Goal: Transaction & Acquisition: Purchase product/service

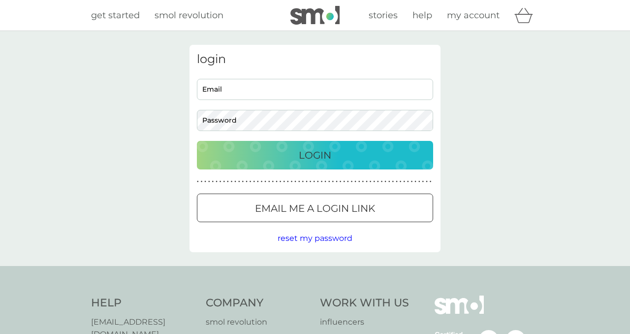
type input "thececcherinis@gmail.com"
click at [286, 160] on div "Login" at bounding box center [315, 155] width 217 height 16
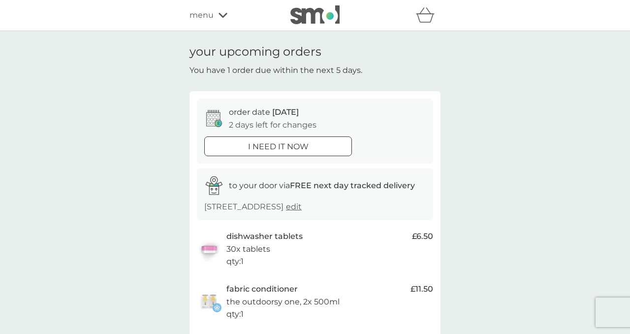
click at [219, 17] on icon at bounding box center [222, 15] width 9 height 6
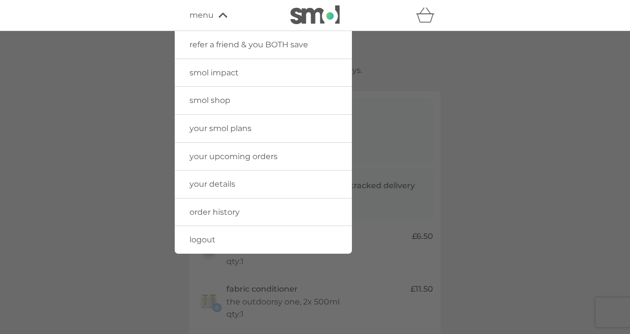
click at [225, 126] on span "your smol plans" at bounding box center [220, 128] width 62 height 9
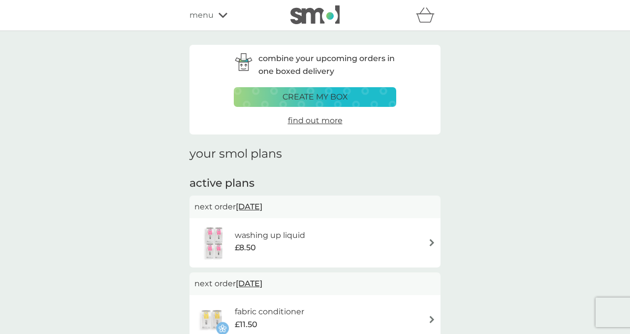
click at [260, 206] on span "[DATE]" at bounding box center [249, 206] width 27 height 19
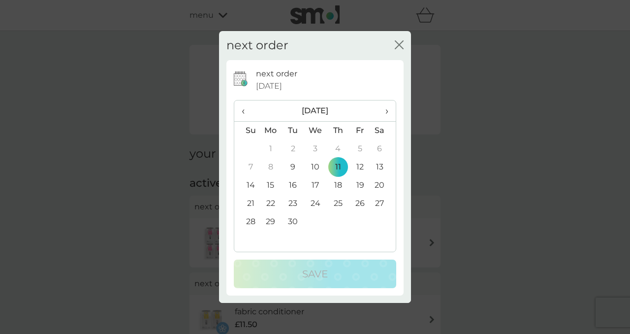
click at [386, 112] on span "›" at bounding box center [383, 110] width 10 height 21
click at [249, 221] on td "26" at bounding box center [246, 222] width 25 height 18
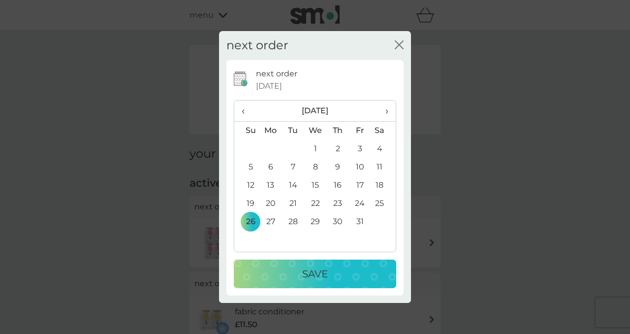
click at [315, 279] on p "Save" at bounding box center [315, 274] width 26 height 16
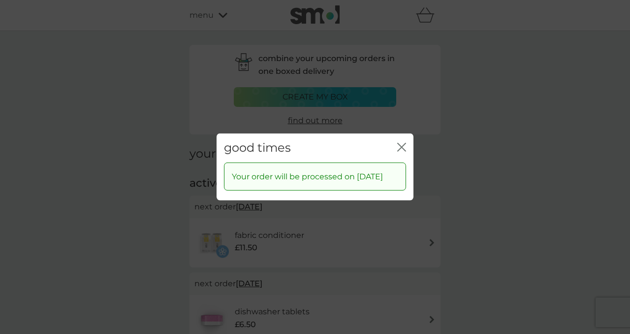
click at [401, 143] on icon "close" at bounding box center [401, 147] width 9 height 9
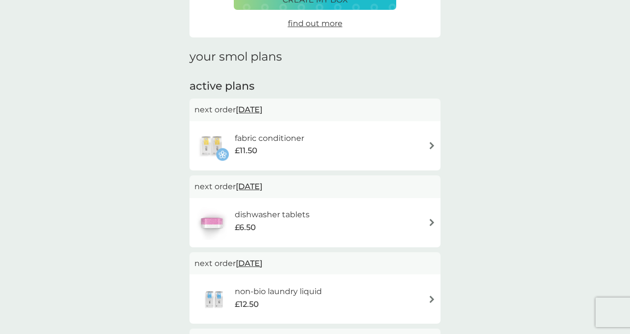
scroll to position [100, 0]
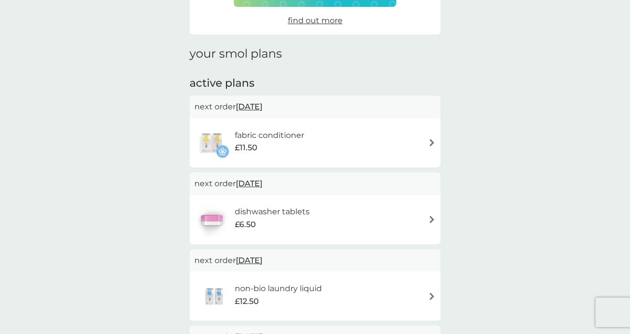
click at [258, 107] on span "[DATE]" at bounding box center [249, 106] width 27 height 19
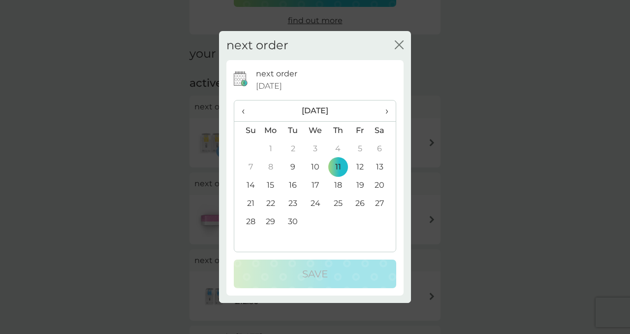
click at [387, 111] on span "›" at bounding box center [383, 110] width 10 height 21
click at [316, 220] on td "29" at bounding box center [315, 222] width 23 height 18
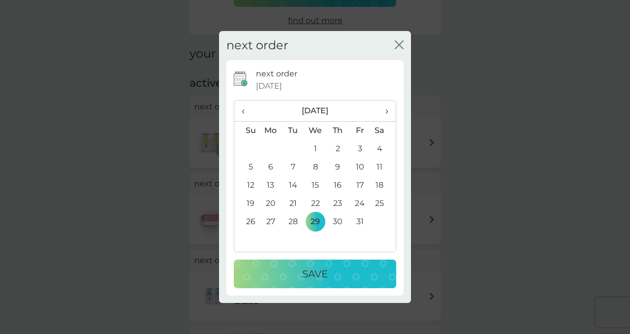
click at [322, 271] on p "Save" at bounding box center [315, 274] width 26 height 16
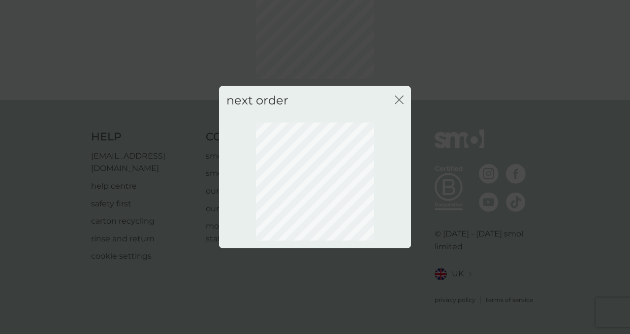
scroll to position [79, 0]
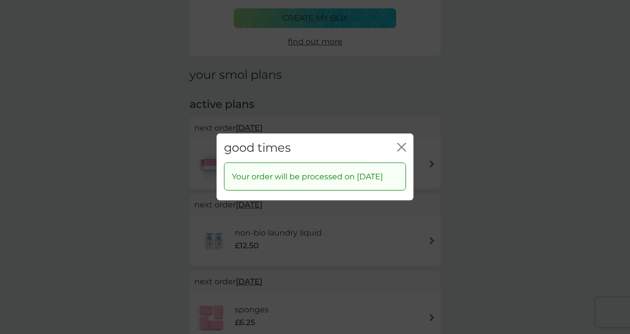
click at [402, 143] on icon "close" at bounding box center [401, 147] width 9 height 9
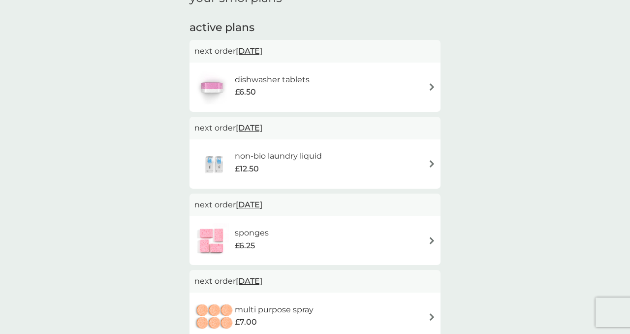
scroll to position [158, 0]
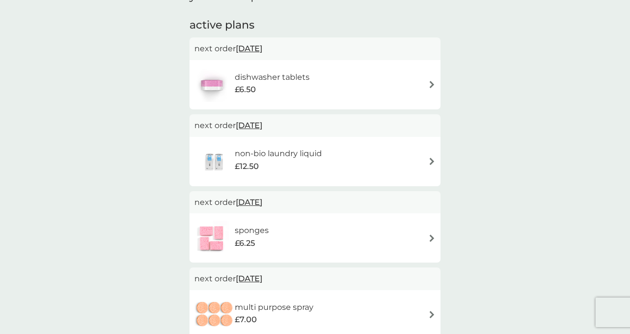
click at [262, 202] on span "[DATE]" at bounding box center [249, 201] width 27 height 19
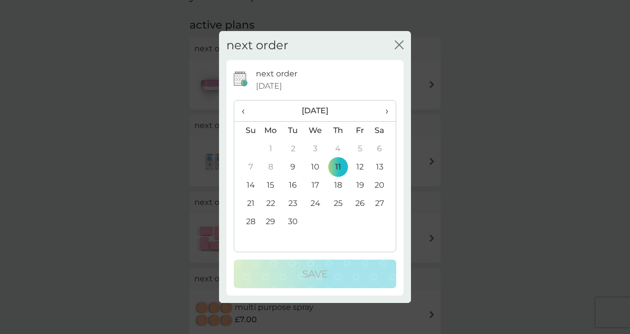
click at [386, 112] on span "›" at bounding box center [383, 110] width 10 height 21
click at [337, 224] on td "30" at bounding box center [338, 222] width 22 height 18
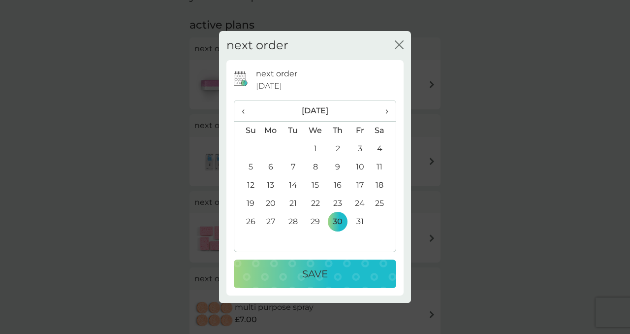
click at [362, 223] on td "31" at bounding box center [360, 222] width 22 height 18
click at [327, 279] on p "Save" at bounding box center [315, 274] width 26 height 16
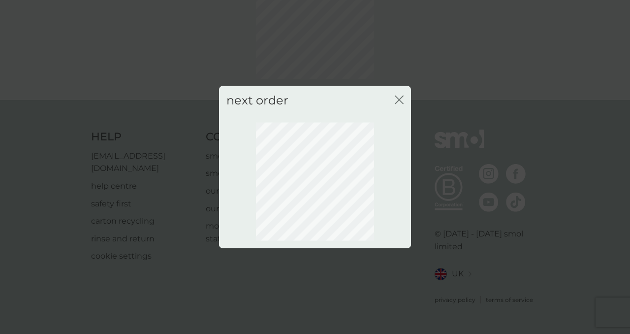
scroll to position [79, 0]
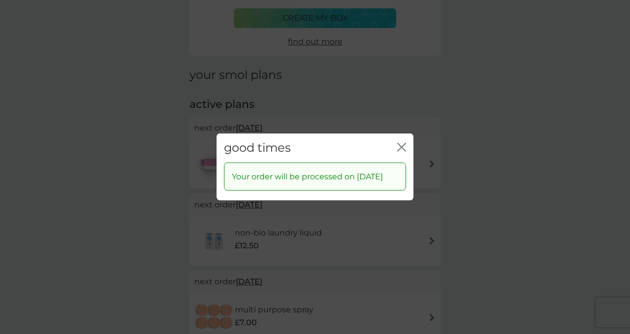
click at [401, 143] on icon "close" at bounding box center [401, 147] width 9 height 9
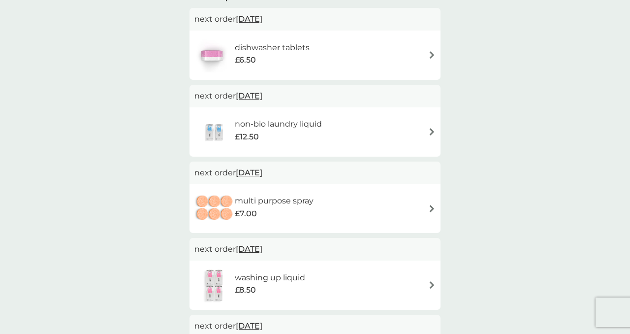
scroll to position [188, 0]
click at [259, 172] on span "2 Oct 2025" at bounding box center [249, 171] width 27 height 19
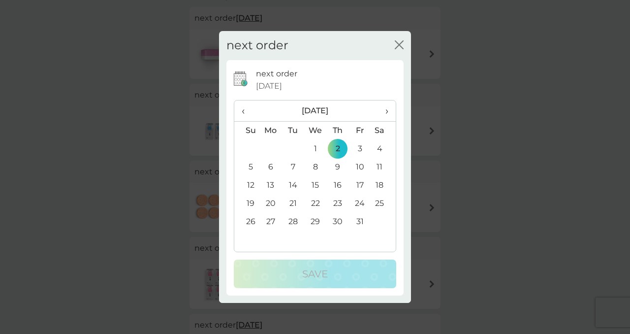
click at [388, 112] on th "›" at bounding box center [383, 110] width 25 height 21
click at [252, 221] on td "25" at bounding box center [246, 222] width 25 height 18
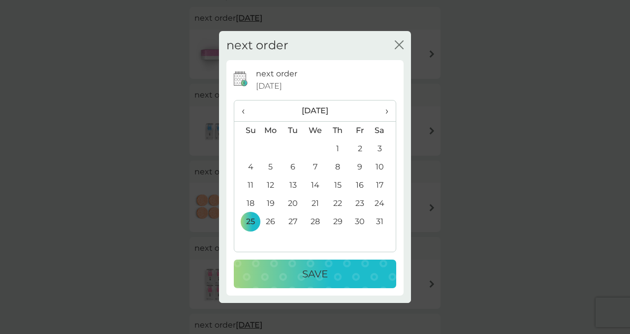
click at [312, 278] on p "Save" at bounding box center [315, 274] width 26 height 16
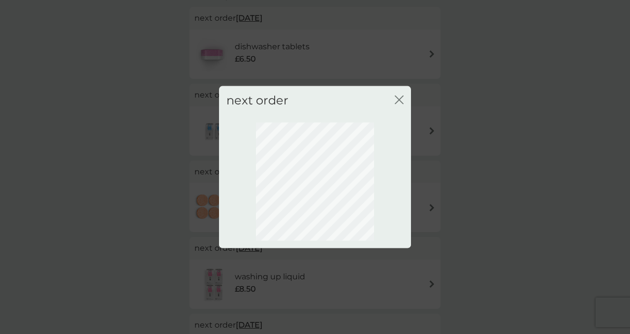
scroll to position [79, 0]
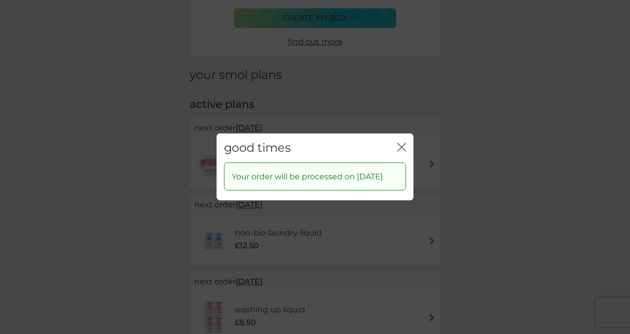
click at [402, 143] on icon "close" at bounding box center [401, 147] width 9 height 9
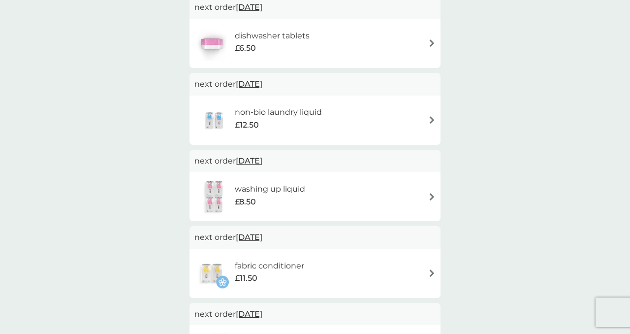
scroll to position [204, 0]
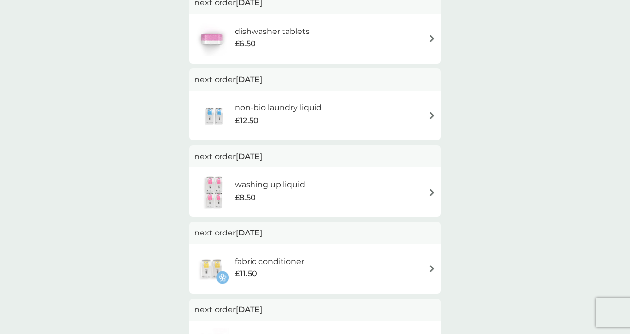
click at [262, 155] on span "26 Oct 2025" at bounding box center [249, 156] width 27 height 19
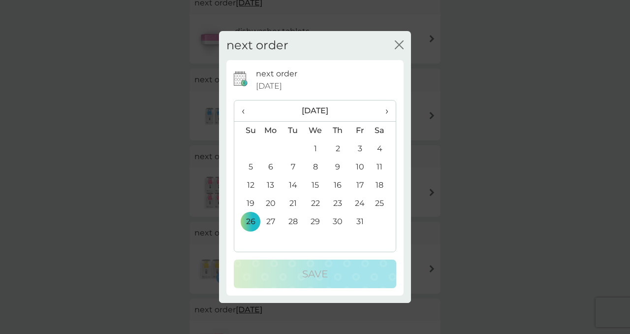
click at [360, 222] on td "31" at bounding box center [360, 222] width 22 height 18
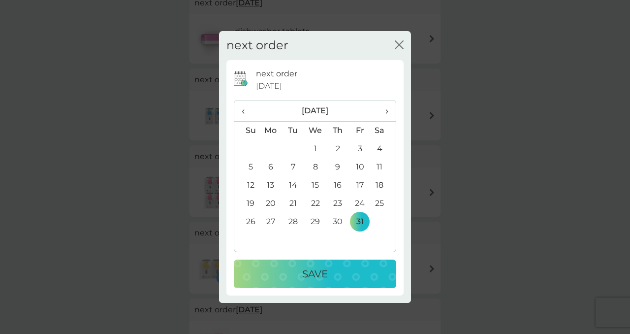
click at [333, 274] on div "Save" at bounding box center [315, 274] width 143 height 16
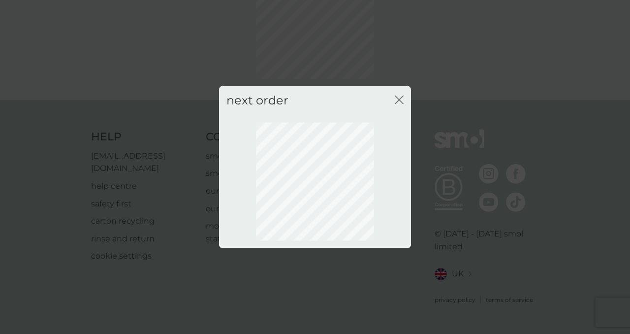
scroll to position [79, 0]
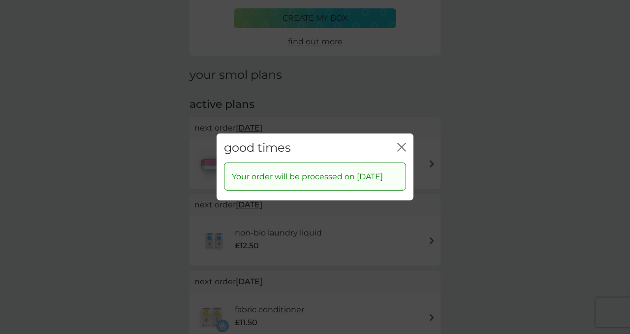
click at [404, 143] on icon "close" at bounding box center [401, 147] width 9 height 9
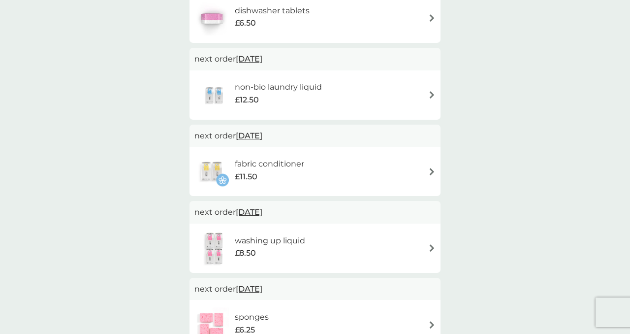
scroll to position [228, 0]
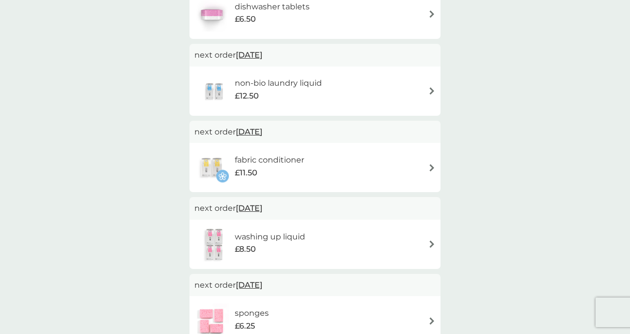
click at [253, 129] on span "29 Oct 2025" at bounding box center [249, 131] width 27 height 19
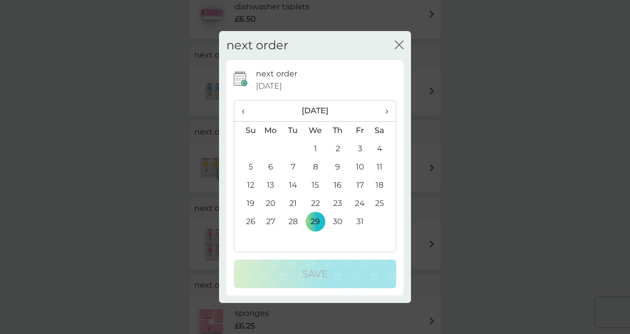
click at [358, 221] on td "31" at bounding box center [360, 222] width 22 height 18
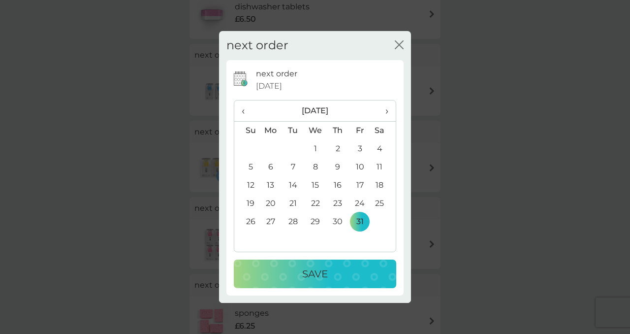
click at [319, 275] on p "Save" at bounding box center [315, 274] width 26 height 16
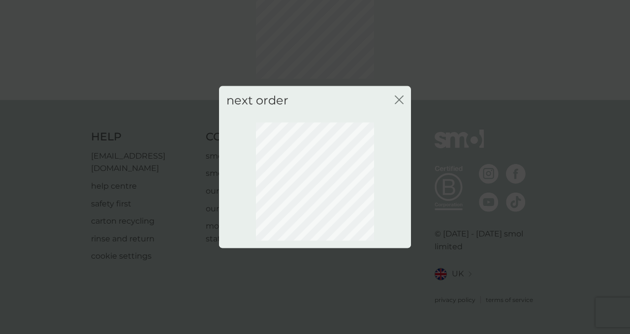
scroll to position [79, 0]
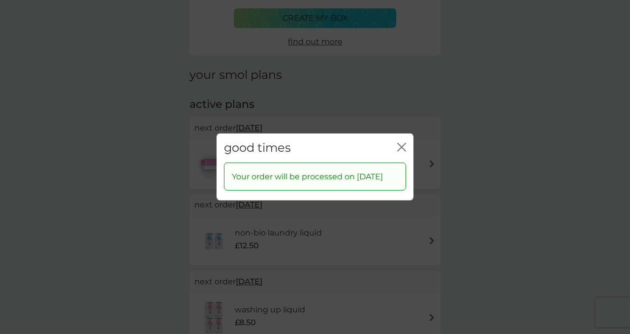
click at [403, 143] on icon "close" at bounding box center [401, 147] width 9 height 9
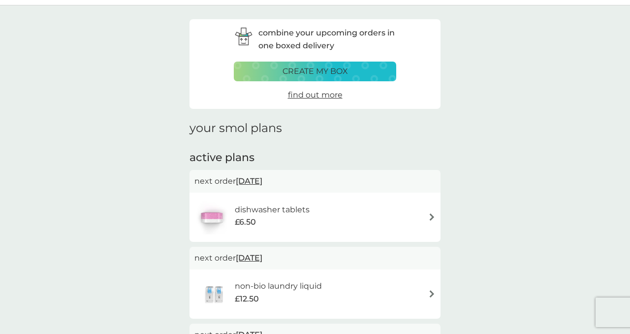
scroll to position [0, 0]
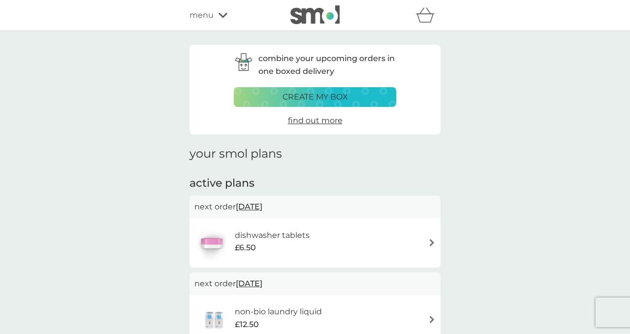
click at [313, 121] on span "find out more" at bounding box center [315, 120] width 55 height 9
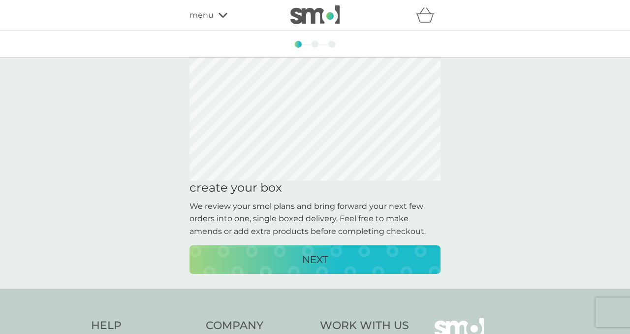
click at [318, 260] on p "NEXT" at bounding box center [315, 259] width 26 height 16
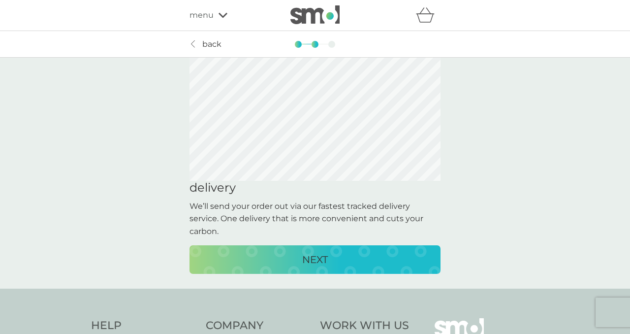
click at [318, 260] on p "NEXT" at bounding box center [315, 259] width 26 height 16
click at [318, 260] on p "CREATE MY BOX" at bounding box center [315, 259] width 81 height 16
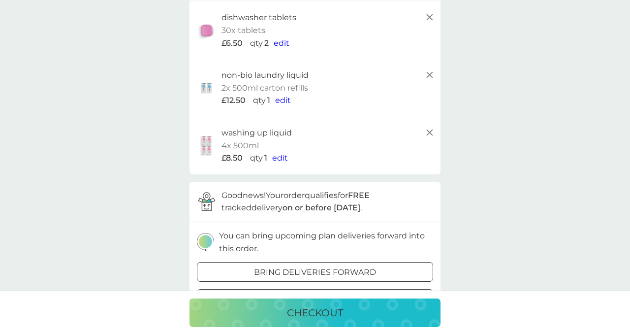
scroll to position [70, 0]
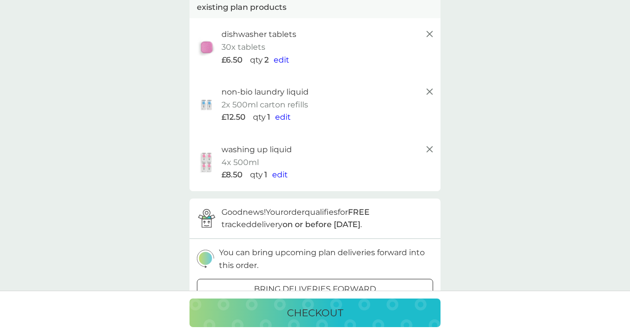
click at [431, 149] on icon at bounding box center [430, 149] width 12 height 12
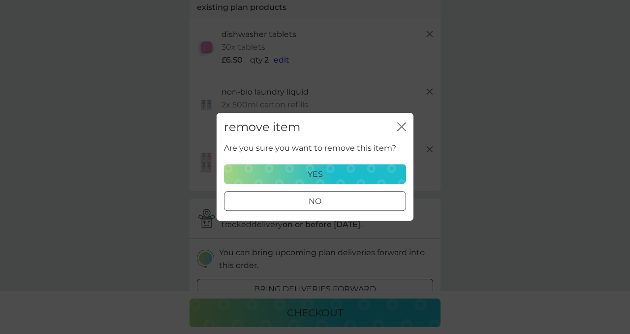
click at [327, 175] on div "yes" at bounding box center [314, 174] width 169 height 13
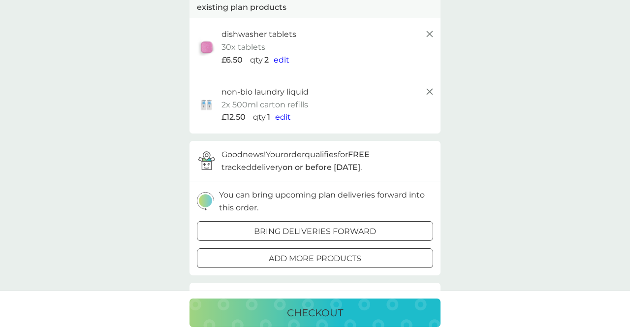
click at [307, 258] on div at bounding box center [314, 258] width 35 height 10
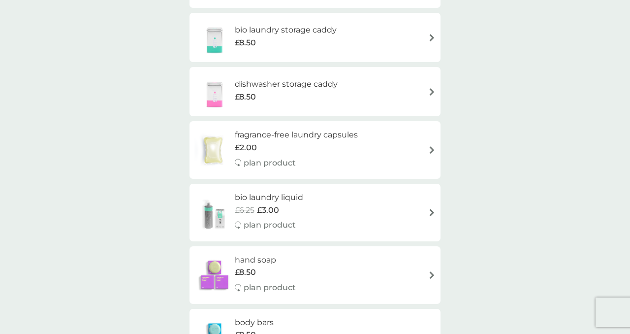
scroll to position [337, 0]
click at [289, 205] on div "£6.25 £3.00" at bounding box center [269, 209] width 68 height 13
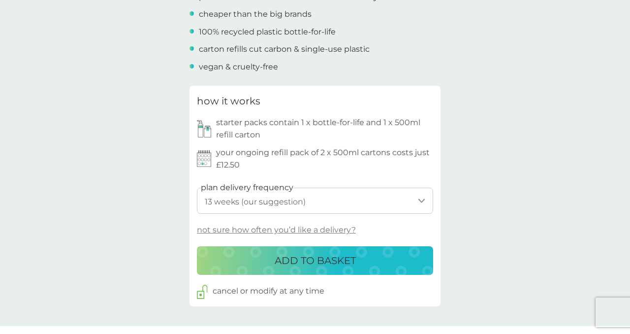
scroll to position [397, 0]
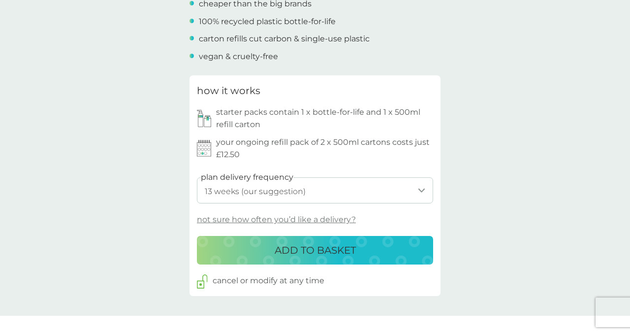
click at [298, 185] on select "1 week 2 weeks 3 weeks 4 weeks 5 weeks 6 weeks 7 weeks 8 weeks 9 weeks 10 weeks…" at bounding box center [315, 190] width 236 height 26
select select "182"
click at [197, 177] on select "1 week 2 weeks 3 weeks 4 weeks 5 weeks 6 weeks 7 weeks 8 weeks 9 weeks 10 weeks…" at bounding box center [315, 190] width 236 height 26
click at [293, 252] on p "ADD TO BASKET" at bounding box center [315, 250] width 81 height 16
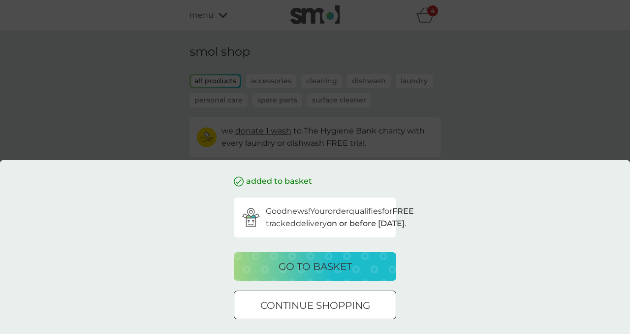
click at [294, 270] on p "go to basket" at bounding box center [315, 266] width 73 height 16
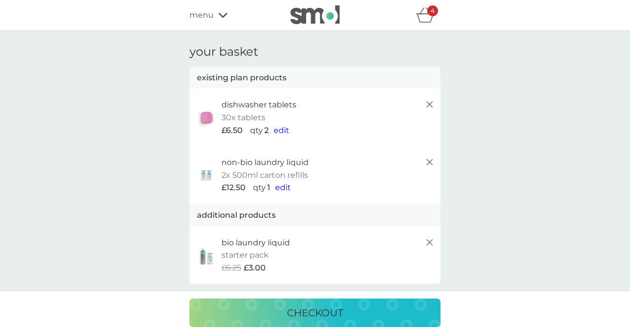
click at [427, 18] on icon "basket" at bounding box center [425, 14] width 19 height 15
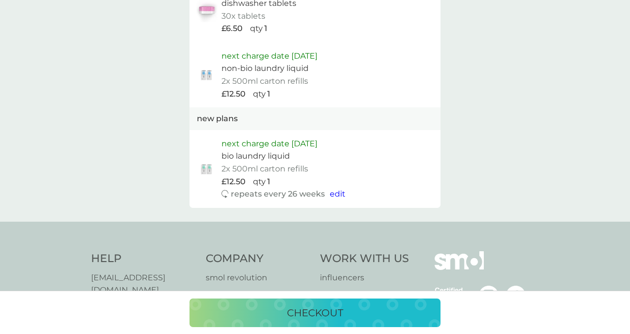
scroll to position [651, 0]
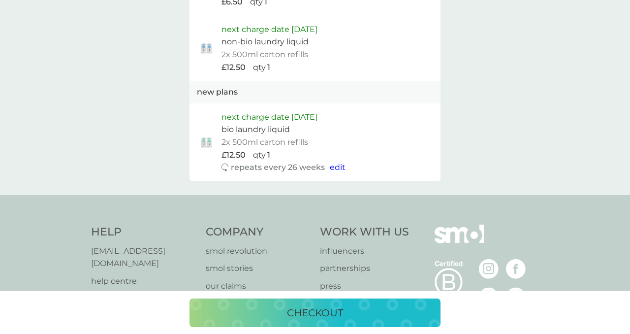
click at [311, 314] on p "checkout" at bounding box center [315, 313] width 56 height 16
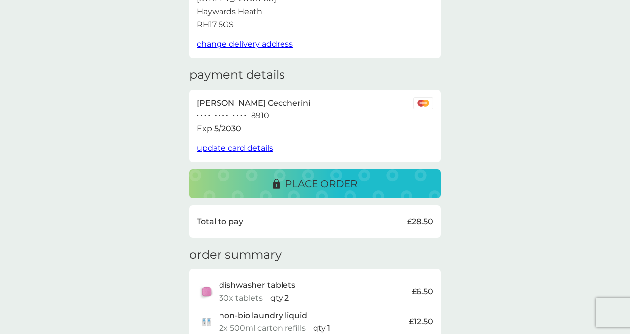
scroll to position [111, 0]
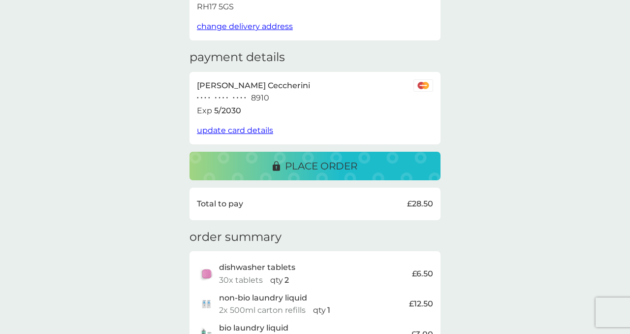
click at [296, 164] on p "place order" at bounding box center [321, 166] width 72 height 16
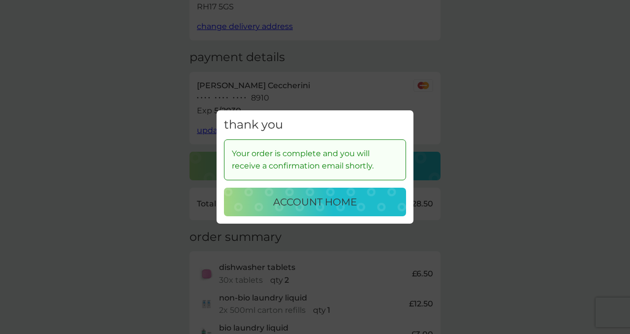
click at [311, 200] on p "account home" at bounding box center [315, 202] width 84 height 16
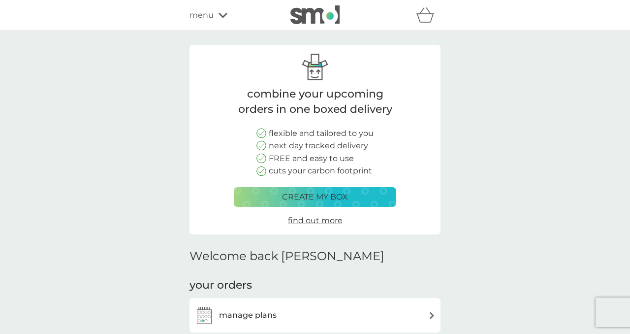
click at [244, 305] on div "manage plans" at bounding box center [235, 315] width 82 height 20
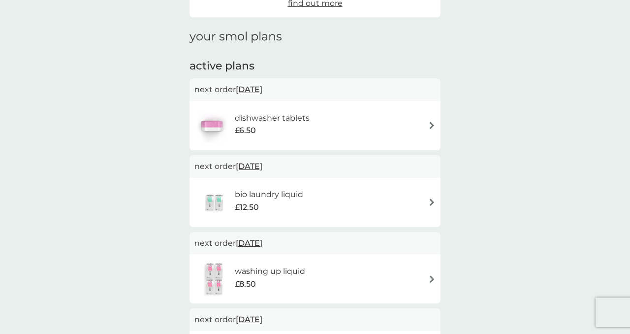
scroll to position [116, 0]
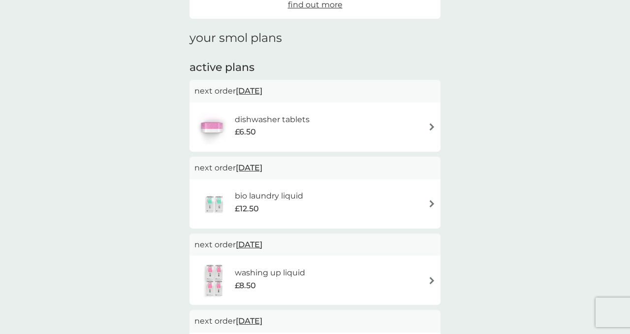
click at [262, 130] on div "£6.50" at bounding box center [272, 131] width 75 height 13
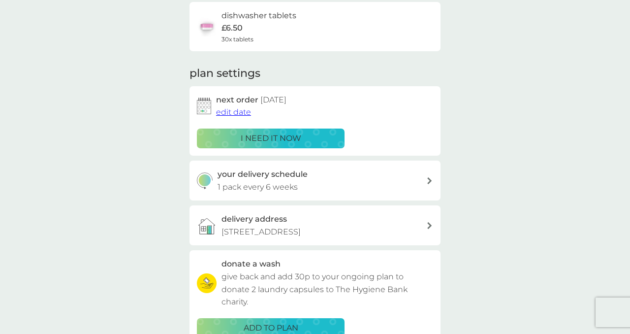
scroll to position [73, 0]
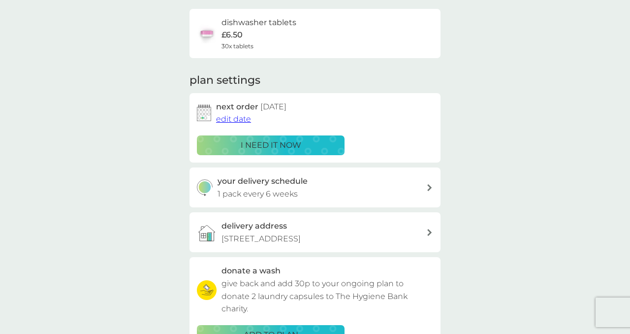
click at [234, 119] on span "edit date" at bounding box center [233, 118] width 35 height 9
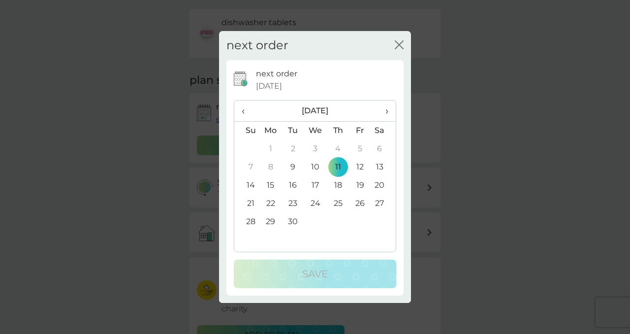
click at [387, 111] on span "›" at bounding box center [383, 110] width 10 height 21
click at [250, 237] on td "30" at bounding box center [246, 240] width 25 height 18
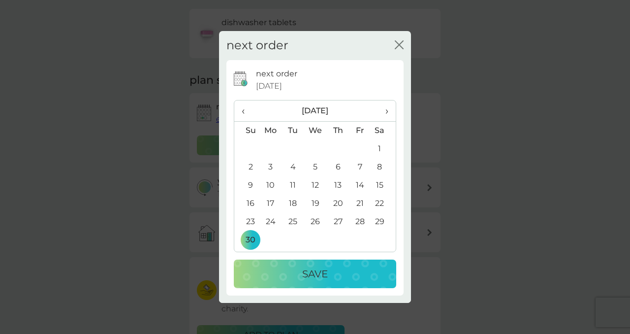
click at [307, 281] on p "Save" at bounding box center [315, 274] width 26 height 16
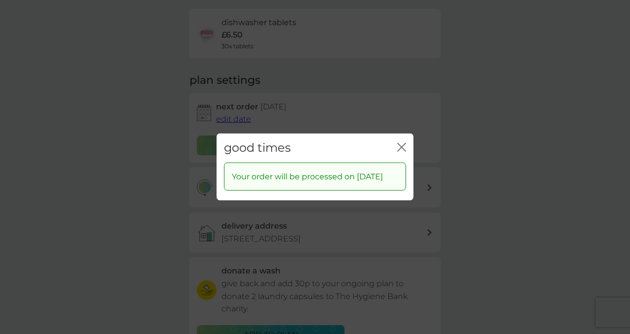
click at [402, 143] on icon "close" at bounding box center [404, 147] width 4 height 8
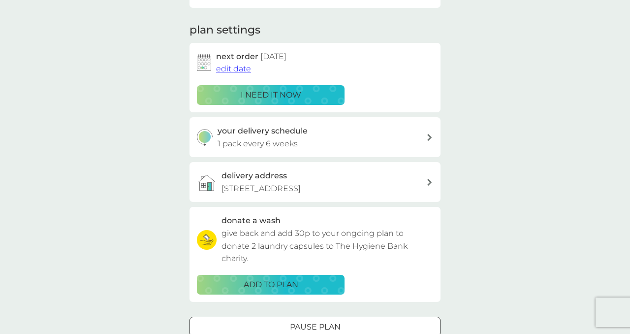
scroll to position [0, 0]
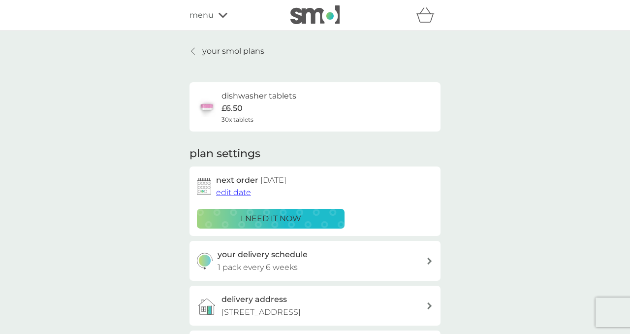
click at [235, 46] on p "your smol plans" at bounding box center [233, 51] width 62 height 13
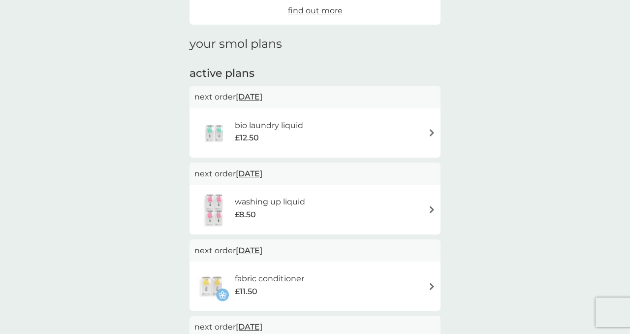
scroll to position [112, 0]
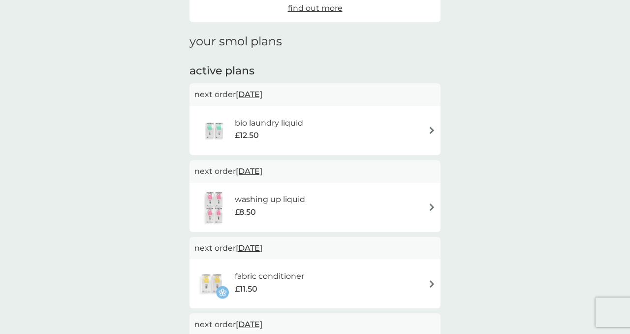
click at [262, 95] on span "[DATE]" at bounding box center [249, 94] width 27 height 19
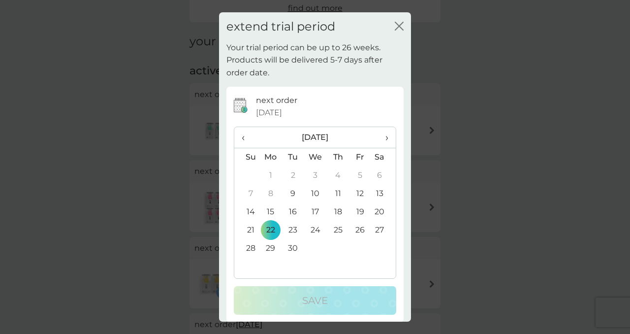
click at [385, 139] on span "›" at bounding box center [383, 137] width 10 height 21
click at [381, 250] on td "31" at bounding box center [383, 248] width 25 height 18
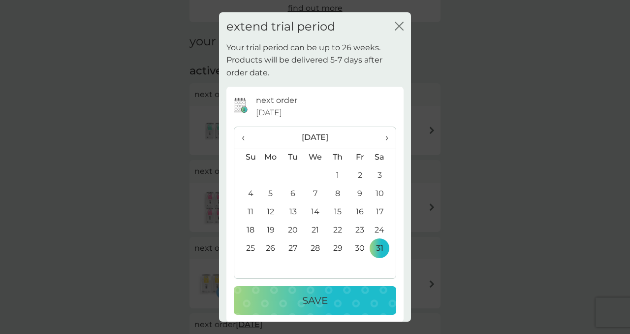
click at [336, 303] on div "Save" at bounding box center [315, 300] width 143 height 16
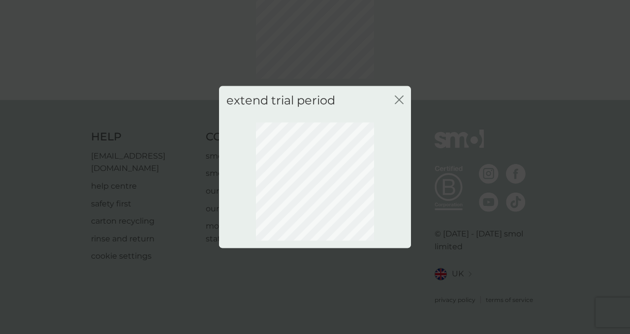
scroll to position [79, 0]
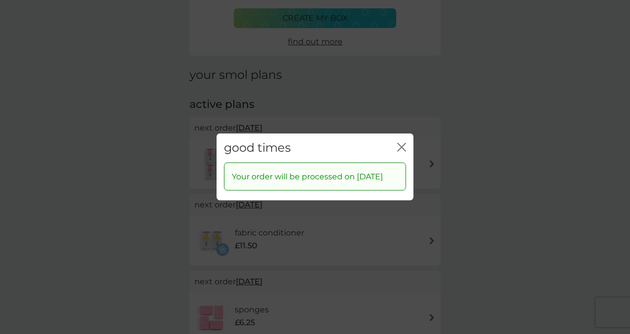
click at [402, 143] on icon "close" at bounding box center [401, 147] width 9 height 9
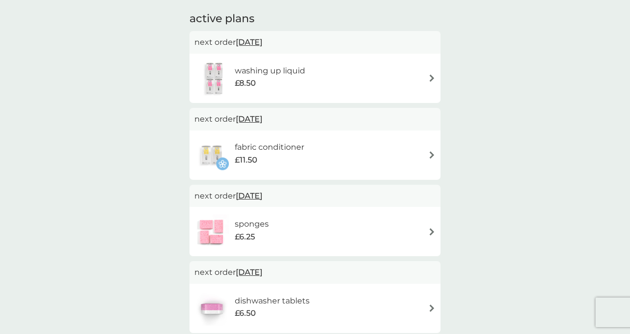
scroll to position [0, 0]
